Goal: Find specific page/section: Find specific page/section

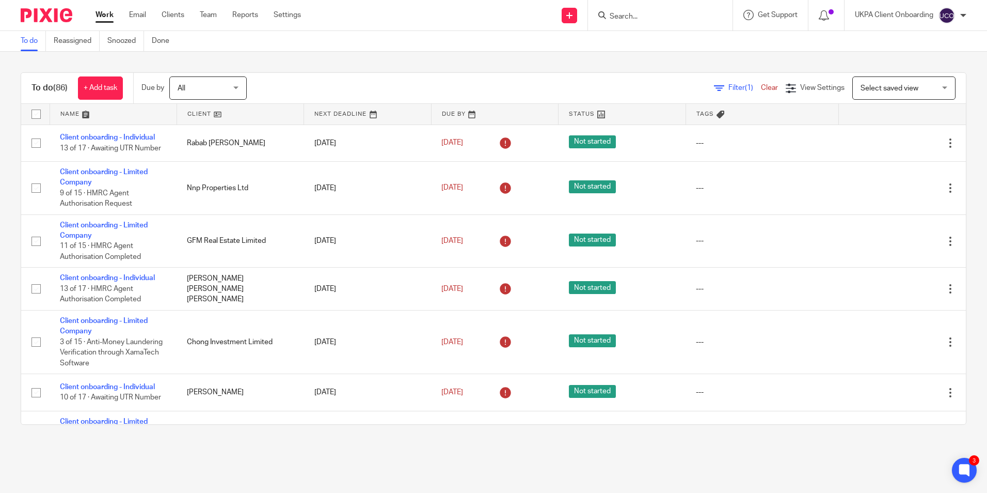
click at [647, 13] on input "Search" at bounding box center [655, 16] width 93 height 9
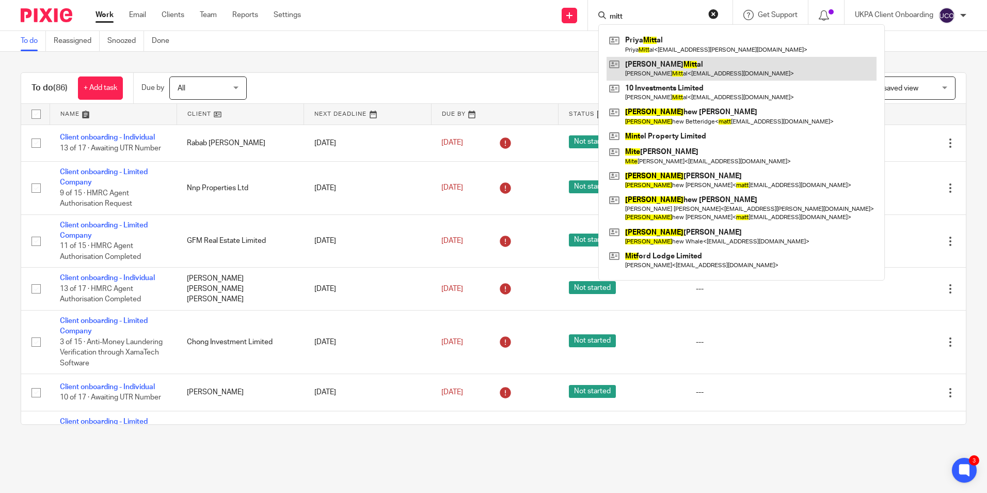
type input "mitt"
click at [654, 67] on link at bounding box center [742, 69] width 270 height 24
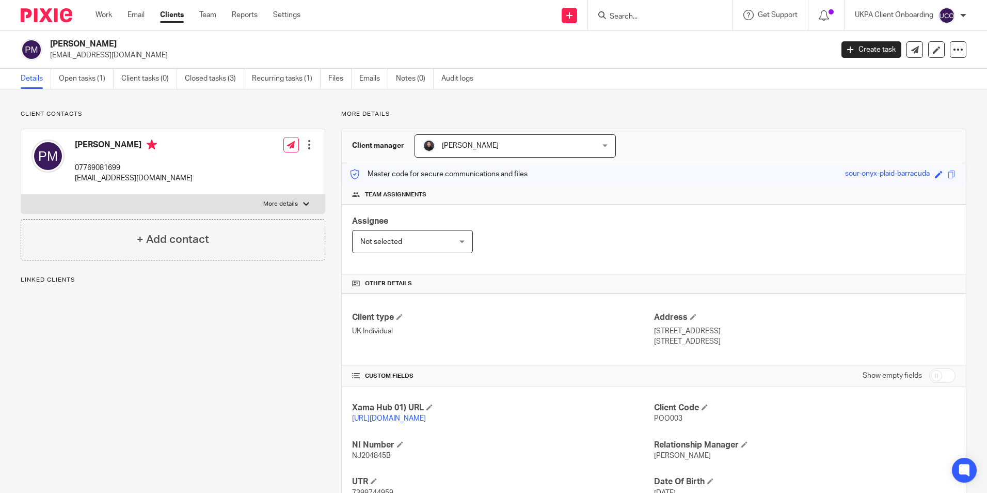
click at [90, 44] on h2 "[PERSON_NAME]" at bounding box center [360, 44] width 621 height 11
copy div "[PERSON_NAME]"
drag, startPoint x: 621, startPoint y: 13, endPoint x: 607, endPoint y: 14, distance: 13.9
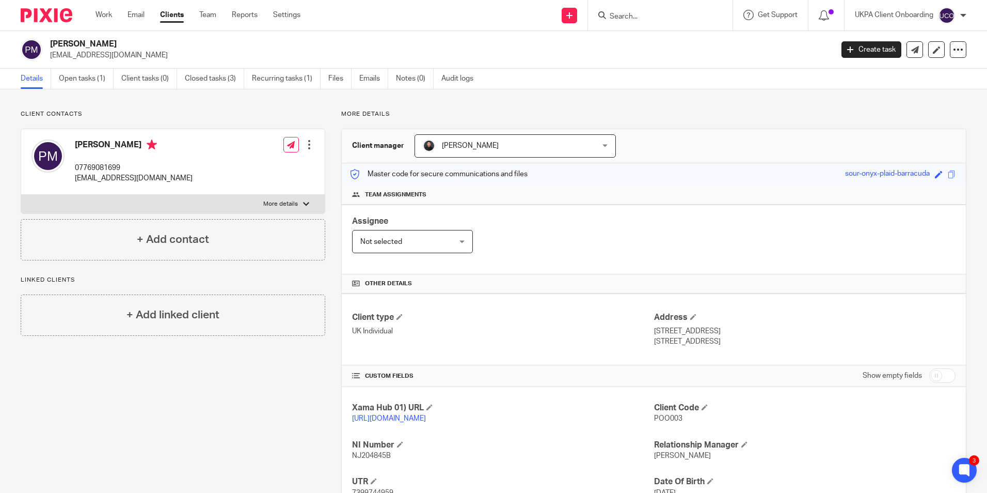
click at [622, 13] on input "Search" at bounding box center [655, 16] width 93 height 9
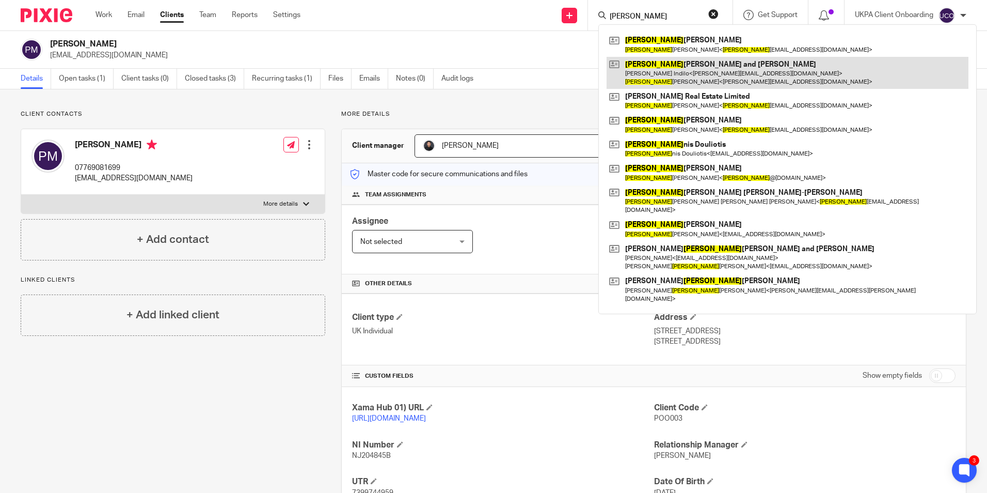
type input "ivan"
click at [684, 77] on link at bounding box center [788, 73] width 362 height 32
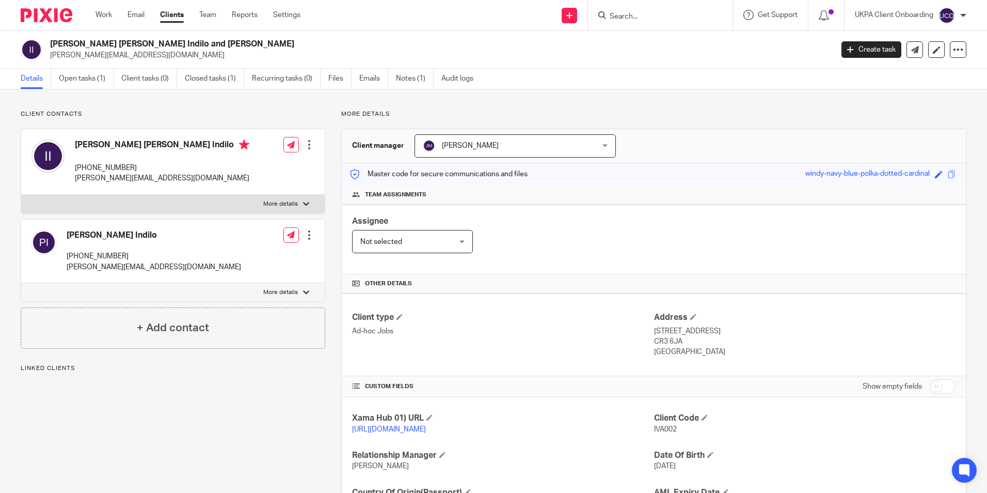
click at [142, 45] on h2 "[PERSON_NAME] [PERSON_NAME] Indilo and [PERSON_NAME]" at bounding box center [360, 44] width 621 height 11
click at [90, 77] on link "Open tasks (1)" at bounding box center [86, 79] width 55 height 20
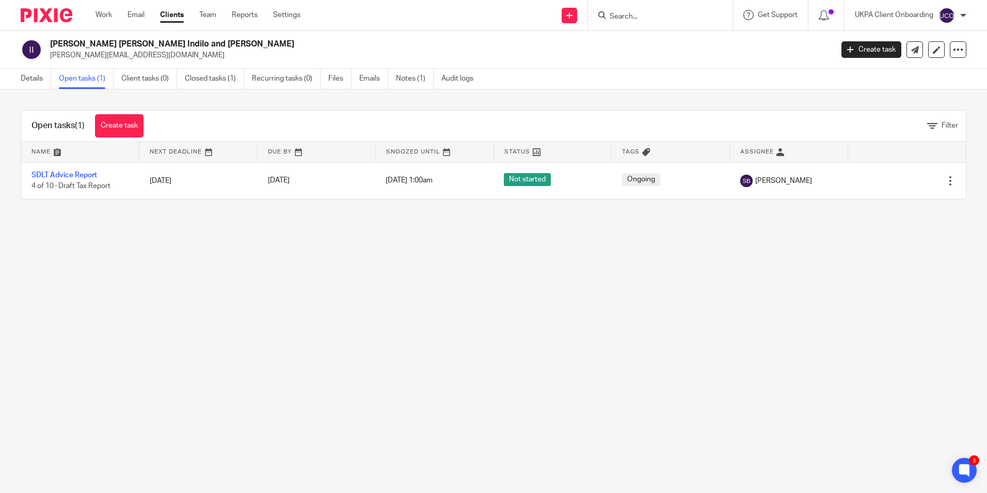
click at [643, 13] on input "Search" at bounding box center [655, 16] width 93 height 9
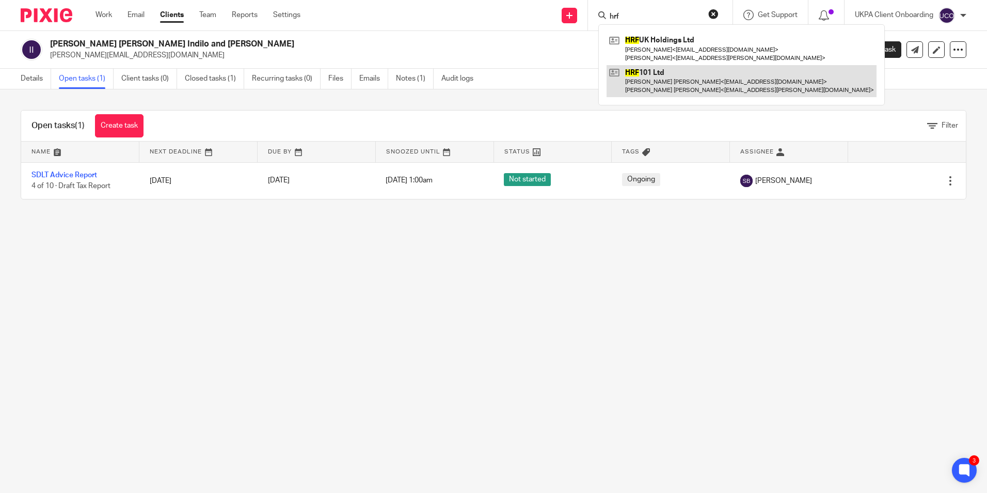
type input "hrf"
click at [652, 84] on link at bounding box center [742, 81] width 270 height 32
